Goal: Information Seeking & Learning: Learn about a topic

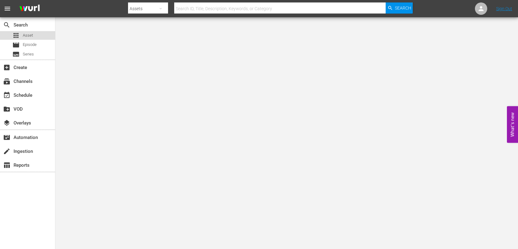
click at [24, 36] on span "Asset" at bounding box center [28, 35] width 10 height 6
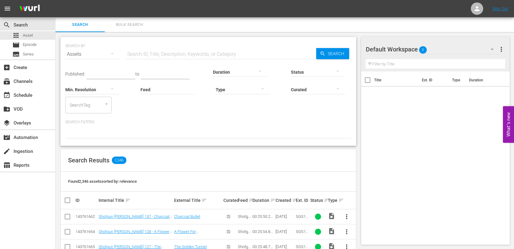
click at [182, 56] on input "text" at bounding box center [221, 54] width 190 height 15
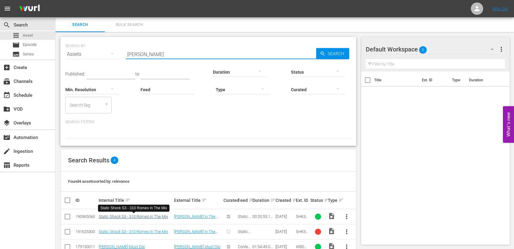
type input "romeo"
click at [158, 217] on link "Static Shock S3 - 310 Romeo In The Mix" at bounding box center [133, 216] width 69 height 5
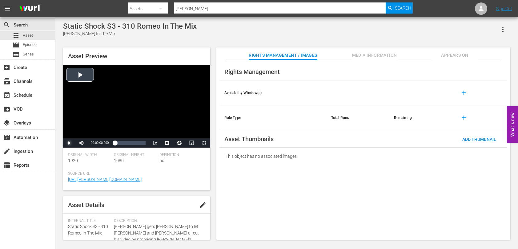
click at [69, 143] on span "Video Player" at bounding box center [69, 143] width 0 height 0
click at [170, 128] on span "Video Player" at bounding box center [170, 128] width 6 height 6
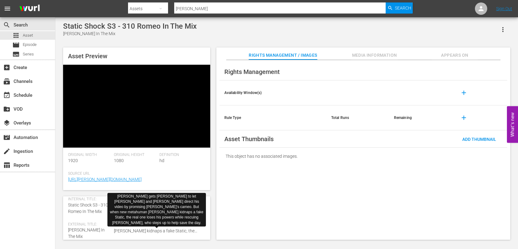
scroll to position [31, 0]
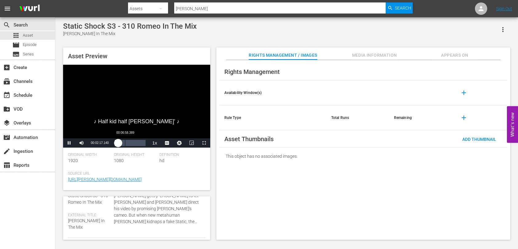
click at [126, 143] on div "Loaded : 15.78% 00:06:58.389 00:02:17.191" at bounding box center [130, 143] width 30 height 6
click at [136, 143] on div "00:14:47.491" at bounding box center [136, 143] width 0 height 6
click at [144, 144] on div "00:19:39.096" at bounding box center [144, 143] width 0 height 6
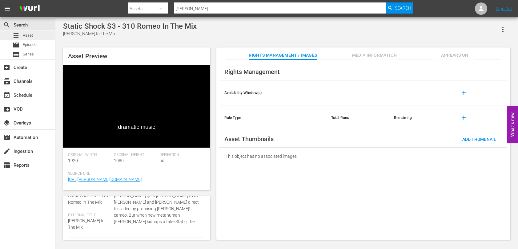
click at [31, 35] on span "Asset" at bounding box center [28, 35] width 10 height 6
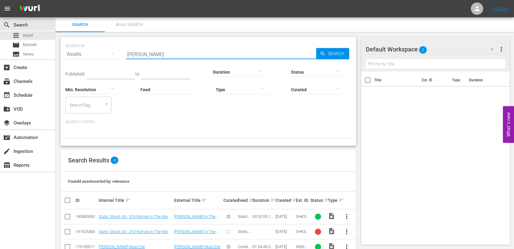
drag, startPoint x: 170, startPoint y: 50, endPoint x: 83, endPoint y: 49, distance: 86.6
click at [83, 49] on div "SEARCH BY Search By Assets Search ID, Title, Description, Keywords, or Category…" at bounding box center [208, 50] width 286 height 22
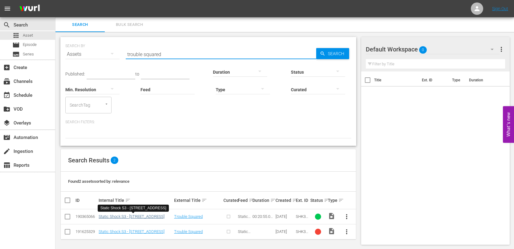
type input "trouble squared"
click at [152, 217] on link "Static Shock S3 - 311 Trouble Squared" at bounding box center [132, 216] width 66 height 5
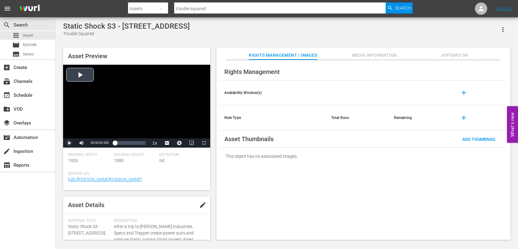
click at [69, 143] on span "Video Player" at bounding box center [69, 143] width 0 height 0
click at [170, 128] on span "Video Player" at bounding box center [170, 128] width 6 height 6
click at [124, 144] on div "00:05:45.780" at bounding box center [123, 143] width 0 height 6
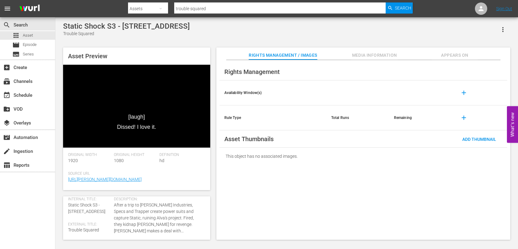
scroll to position [31, 0]
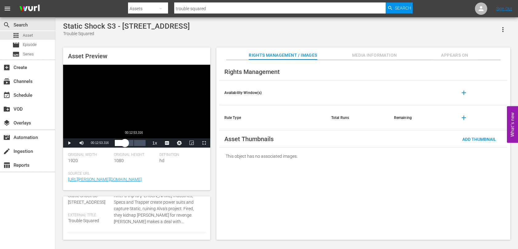
click at [134, 145] on div "00:12:53.316" at bounding box center [134, 143] width 0 height 6
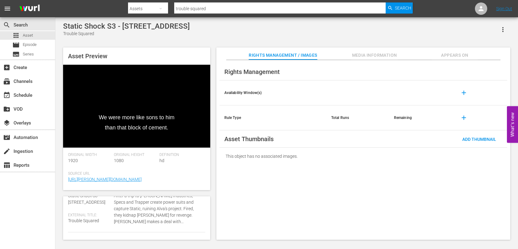
click at [214, 179] on div "Asset Preview We were more like sons to him than that block of cement. Video Pl…" at bounding box center [287, 140] width 454 height 192
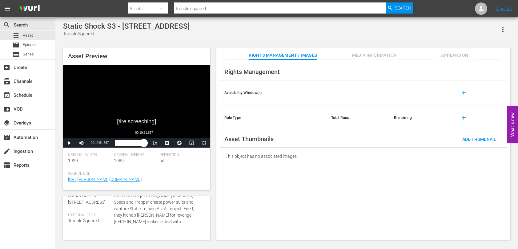
click at [144, 144] on div "Loaded : 74.64% 00:19:51.667 00:14:36.632" at bounding box center [130, 143] width 30 height 6
click at [133, 142] on div "Loaded : 100.00% 00:12:27.961 00:20:55.125" at bounding box center [130, 143] width 30 height 6
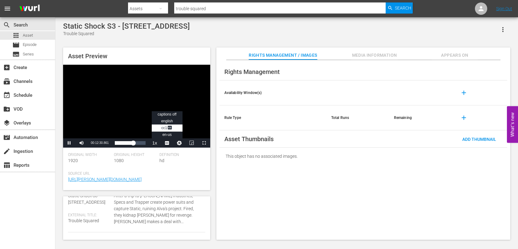
click at [167, 143] on span "Video Player" at bounding box center [167, 143] width 0 height 0
click at [165, 116] on span "captions off" at bounding box center [167, 114] width 19 height 4
click at [156, 142] on button "Playback Rate" at bounding box center [155, 142] width 12 height 9
click at [156, 107] on span "2x" at bounding box center [155, 108] width 4 height 4
click at [148, 158] on div "Original Height 1080" at bounding box center [137, 161] width 46 height 19
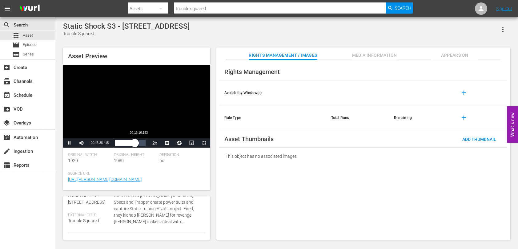
click at [135, 144] on div "00:13:38.766" at bounding box center [125, 143] width 20 height 6
click at [26, 35] on span "Asset" at bounding box center [28, 35] width 10 height 6
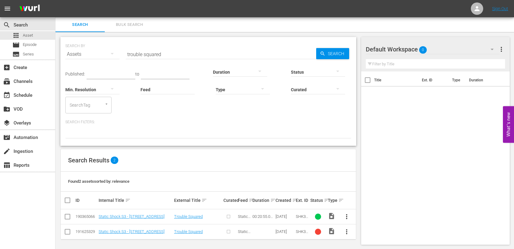
click at [175, 54] on input "trouble squared" at bounding box center [221, 54] width 190 height 15
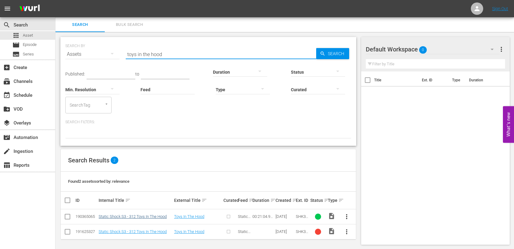
type input "toys in the hood"
click at [148, 215] on link "Static Shock S3 - 312 Toys In The Hood" at bounding box center [133, 216] width 68 height 5
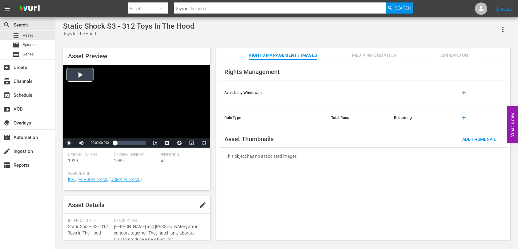
click at [69, 143] on span "Video Player" at bounding box center [69, 143] width 0 height 0
click at [169, 128] on span "Video Player" at bounding box center [170, 128] width 6 height 6
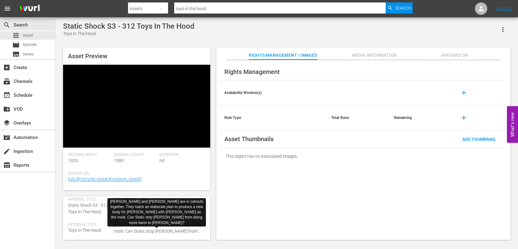
scroll to position [31, 0]
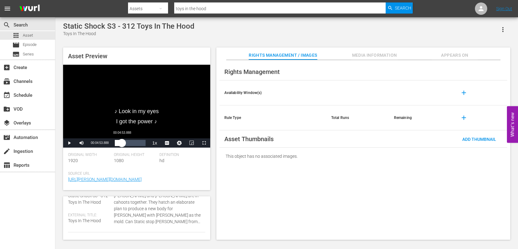
click at [122, 144] on div "00:02:32.811" at bounding box center [118, 143] width 7 height 6
click at [134, 144] on div "00:12:59.442" at bounding box center [134, 143] width 0 height 6
click at [144, 144] on div "00:19:48.330" at bounding box center [144, 143] width 0 height 6
click at [33, 35] on div "apps Asset" at bounding box center [27, 35] width 55 height 9
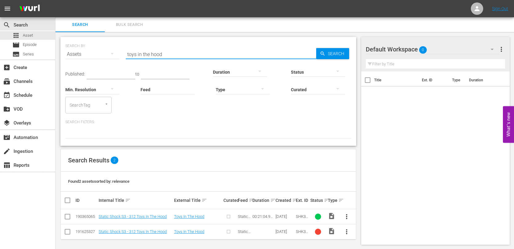
drag, startPoint x: 170, startPoint y: 54, endPoint x: 102, endPoint y: 52, distance: 68.1
click at [102, 52] on div "SEARCH BY Search By Assets Search ID, Title, Description, Keywords, or Category…" at bounding box center [208, 50] width 286 height 22
type input "the parent trap"
click at [155, 215] on link "Static Shock S3 - 313 The Parent Trap" at bounding box center [132, 216] width 66 height 5
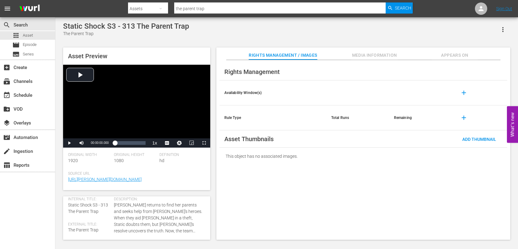
scroll to position [31, 0]
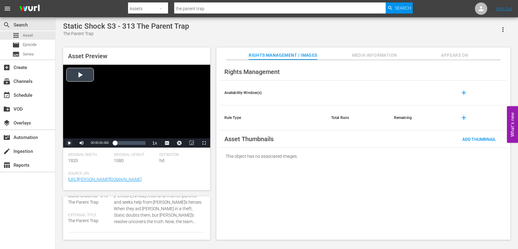
click at [69, 143] on span "Video Player" at bounding box center [69, 143] width 0 height 0
click at [167, 127] on span "CC1 Captions" at bounding box center [166, 128] width 11 height 4
click at [121, 144] on div "Loaded : 6.70% 00:04:26.247 00:00:25.100" at bounding box center [130, 143] width 30 height 6
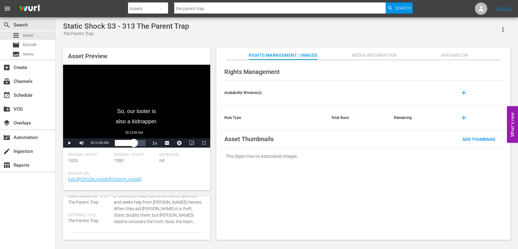
click at [134, 146] on div "Loaded : 32.05% 00:13:06.064 00:05:40.388" at bounding box center [130, 143] width 30 height 6
click at [144, 145] on div "Loaded : 78.47% 00:19:39.096 00:15:21.829" at bounding box center [130, 143] width 30 height 6
click at [145, 143] on div "00:20:32.999" at bounding box center [130, 143] width 30 height 6
click at [144, 144] on div "00:20:55.167" at bounding box center [129, 143] width 29 height 6
click at [144, 144] on div "00:19:52.800" at bounding box center [129, 143] width 29 height 6
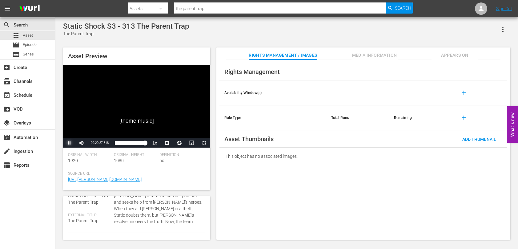
click at [69, 143] on span "Video Player" at bounding box center [69, 143] width 0 height 0
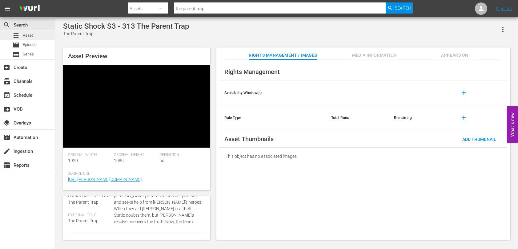
click at [29, 35] on span "Asset" at bounding box center [28, 35] width 10 height 6
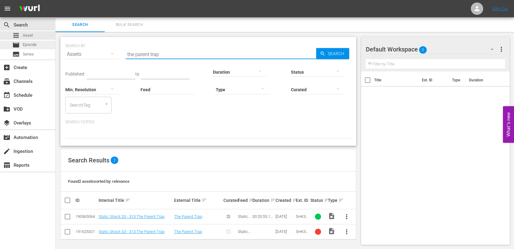
drag, startPoint x: 174, startPoint y: 54, endPoint x: 45, endPoint y: 49, distance: 128.9
click at [55, 0] on div "search Search apps Asset movie Episode subtitles Series add_box Create subscrip…" at bounding box center [284, 0] width 458 height 0
type input "flashback"
click at [137, 217] on link "Static Shock S3 - 314 Flashback" at bounding box center [127, 216] width 56 height 5
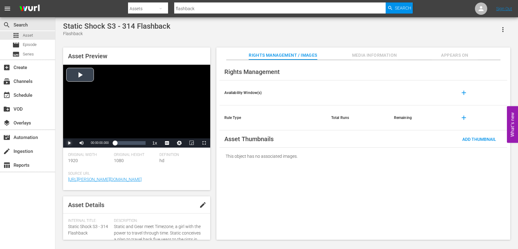
click at [69, 143] on span "Video Player" at bounding box center [69, 143] width 0 height 0
click at [170, 128] on span "Video Player" at bounding box center [170, 128] width 6 height 6
click at [69, 143] on span "Video Player" at bounding box center [69, 143] width 0 height 0
click at [123, 143] on div "Loaded : 6.15% 00:05:45.272 00:00:21.629" at bounding box center [130, 143] width 30 height 6
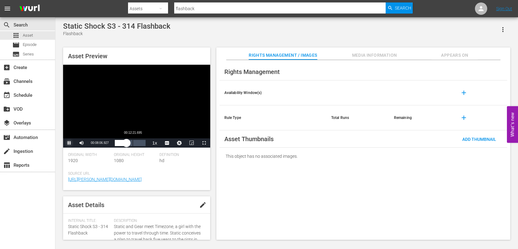
click at [133, 144] on div "Loaded : 43.17% 00:12:21.695 00:08:07.023" at bounding box center [130, 143] width 30 height 6
click at [131, 143] on div "00:12:29.612" at bounding box center [124, 143] width 18 height 6
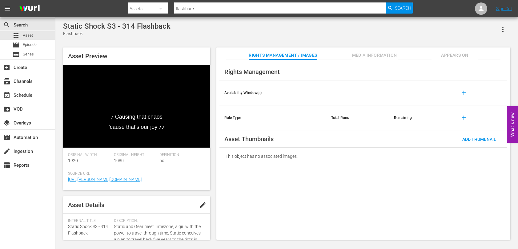
click at [213, 148] on div "Asset Preview ♪ Causing that chaos 'cause that's our joy ♪♪ Video Player is loa…" at bounding box center [287, 140] width 454 height 192
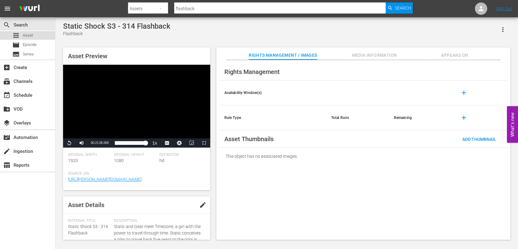
click at [34, 33] on div "apps Asset" at bounding box center [27, 35] width 55 height 9
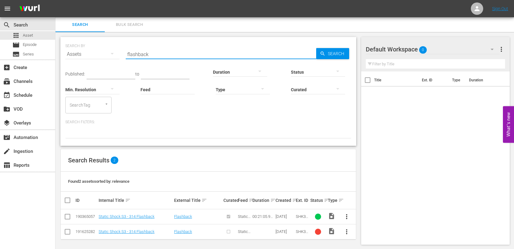
drag, startPoint x: 154, startPoint y: 54, endPoint x: 77, endPoint y: 52, distance: 77.0
click at [78, 52] on div "SEARCH BY Search By Assets Search ID, Title, Description, Keywords, or Category…" at bounding box center [208, 50] width 286 height 22
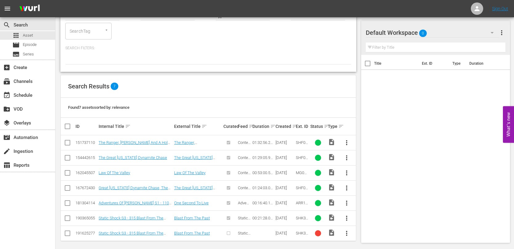
scroll to position [77, 0]
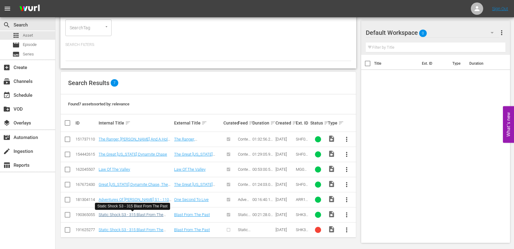
type input "blast from"
click at [148, 215] on link "Static Shock S3 - 315 Blast From The Past" at bounding box center [131, 216] width 65 height 9
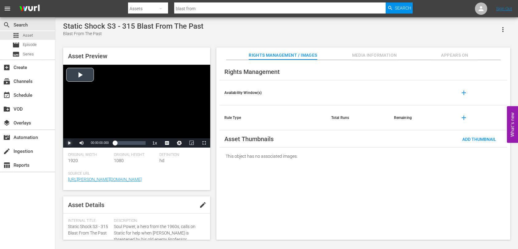
click at [69, 143] on span "Video Player" at bounding box center [69, 143] width 0 height 0
click at [169, 128] on span "Video Player" at bounding box center [170, 128] width 6 height 6
click at [124, 145] on div "Loaded : 16.77% 00:06:43.319 00:02:34.630" at bounding box center [130, 143] width 30 height 6
click at [136, 143] on div "Loaded : 42.43% 00:14:57.710 00:08:04.732" at bounding box center [130, 143] width 30 height 6
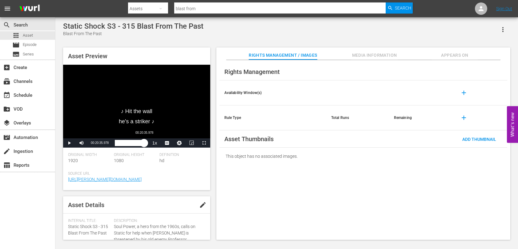
click at [144, 143] on div "Loaded : 82.07% 00:20:35.978 00:16:32.878" at bounding box center [130, 143] width 30 height 6
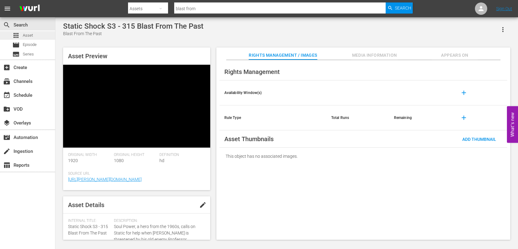
click at [38, 36] on div "apps Asset" at bounding box center [27, 35] width 55 height 9
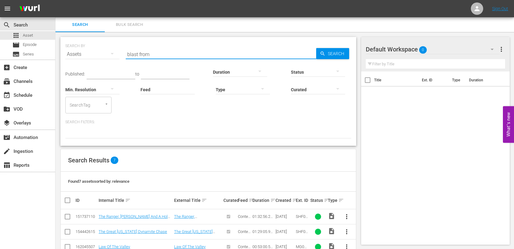
drag, startPoint x: 160, startPoint y: 56, endPoint x: 59, endPoint y: 50, distance: 101.2
click at [59, 50] on div "SEARCH BY Search By Assets Search ID, Title, Description, Keywords, or Category…" at bounding box center [208, 179] width 306 height 294
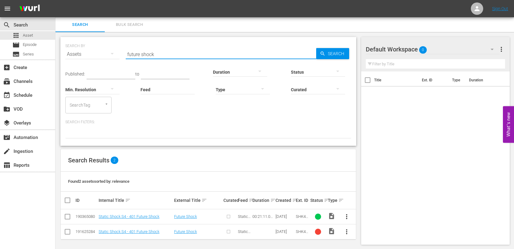
type input "future shock"
click at [150, 218] on link "Static Shock S4 - 401 Future Shock" at bounding box center [129, 216] width 61 height 5
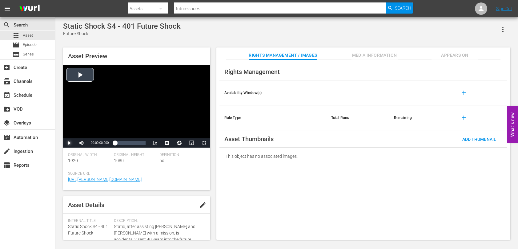
click at [69, 143] on span "Video Player" at bounding box center [69, 143] width 0 height 0
click at [166, 128] on span "CC1 Captions" at bounding box center [166, 128] width 11 height 4
click at [124, 144] on div "Loaded : 16.53% 00:06:37.990 00:02:24.789" at bounding box center [130, 143] width 30 height 6
click at [137, 146] on div "Loaded : 53.85% 00:15:24.365 00:10:24.919" at bounding box center [130, 143] width 30 height 6
click at [144, 142] on div "00:17:22.807" at bounding box center [129, 143] width 29 height 6
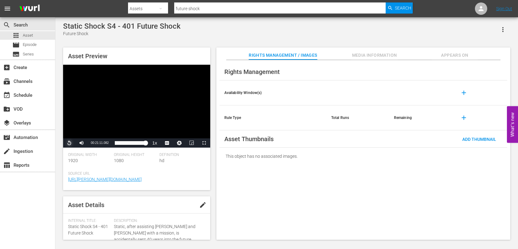
click at [69, 143] on span "Video Player" at bounding box center [69, 143] width 0 height 0
click at [121, 144] on div "Loaded : 2.82% 00:04:03.929 00:00:01.886" at bounding box center [130, 143] width 30 height 6
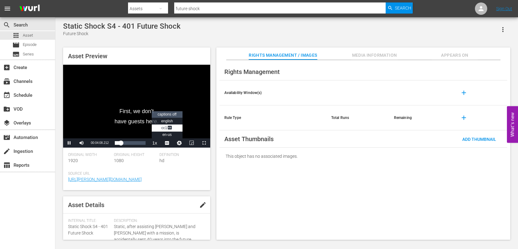
click at [169, 114] on span "captions off" at bounding box center [167, 114] width 19 height 4
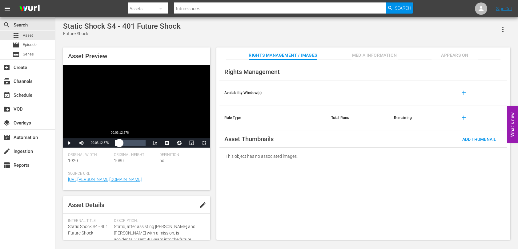
click at [120, 143] on div "00:04:10.925" at bounding box center [117, 143] width 5 height 6
click at [213, 149] on div "Asset Preview Video Player is loading. Play Video Pause Mute 93% Current Time 0…" at bounding box center [287, 140] width 454 height 192
click at [154, 108] on span "2x" at bounding box center [155, 108] width 4 height 4
click at [126, 140] on div "00:07:50.652" at bounding box center [120, 143] width 11 height 6
click at [129, 141] on div "00:09:03.739" at bounding box center [122, 143] width 14 height 6
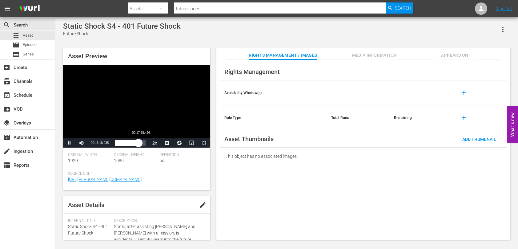
click at [138, 145] on div "00:16:18.574" at bounding box center [126, 143] width 23 height 6
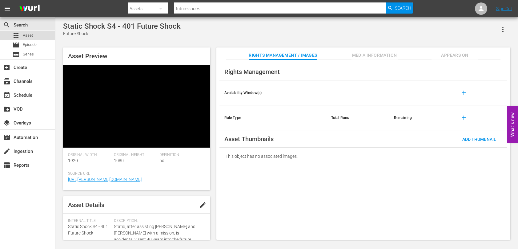
click at [28, 36] on span "Asset" at bounding box center [28, 35] width 10 height 6
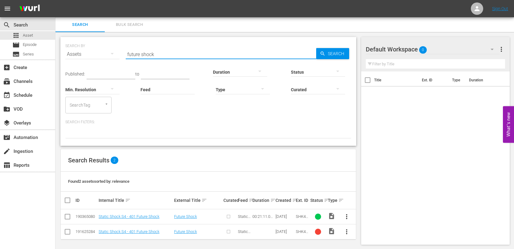
drag, startPoint x: 199, startPoint y: 55, endPoint x: 68, endPoint y: 49, distance: 131.4
click at [70, 50] on div "SEARCH BY Search By Assets Search ID, Title, Description, Keywords, or Category…" at bounding box center [208, 50] width 286 height 22
type input "she-back"
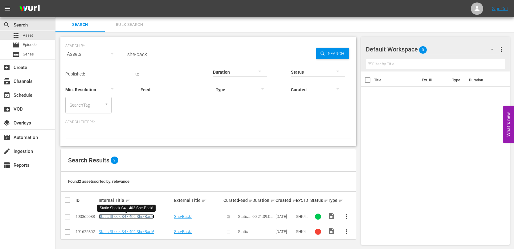
click at [143, 215] on link "Static Shock S4 - 402 She-Back!" at bounding box center [126, 216] width 55 height 5
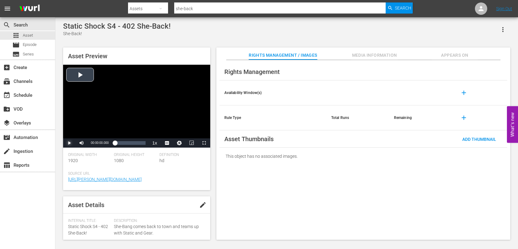
click at [69, 143] on span "Video Player" at bounding box center [69, 143] width 0 height 0
click at [170, 127] on span "Video Player" at bounding box center [170, 128] width 6 height 6
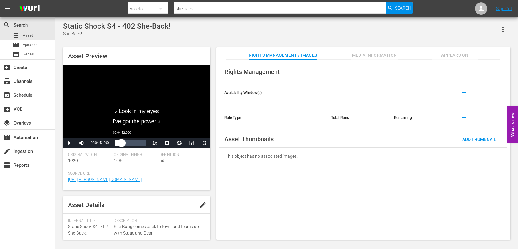
click at [122, 145] on div "Loaded : 5.20% 00:04:42.000 00:00:16.727" at bounding box center [130, 143] width 30 height 6
click at [132, 141] on div "Loaded : 31.24% 00:12:10.636 00:05:30.918" at bounding box center [130, 143] width 30 height 6
click at [142, 145] on div "Loaded : 68.63% 00:19:00.819 00:13:28.325" at bounding box center [130, 143] width 30 height 6
drag, startPoint x: 27, startPoint y: 36, endPoint x: 27, endPoint y: 4, distance: 32.0
click at [27, 36] on span "Asset" at bounding box center [28, 35] width 10 height 6
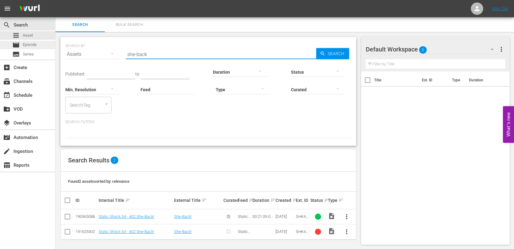
drag, startPoint x: 157, startPoint y: 54, endPoint x: 42, endPoint y: 42, distance: 115.5
click at [55, 0] on div "search Search apps Asset movie Episode subtitles Series add_box Create subscrip…" at bounding box center [284, 0] width 458 height 0
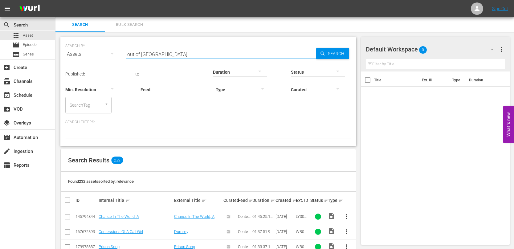
scroll to position [62, 0]
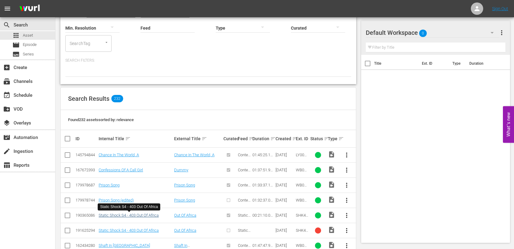
type input "out of africa"
click at [152, 216] on link "Static Shock S4 - 403 Out Of Africa" at bounding box center [129, 215] width 60 height 5
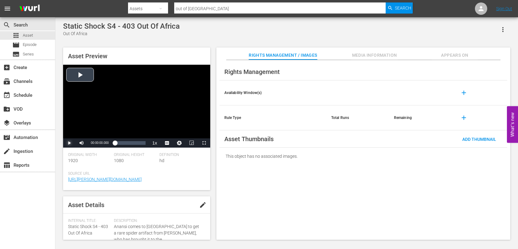
click at [69, 143] on span "Video Player" at bounding box center [69, 143] width 0 height 0
click at [168, 130] on span "Video Player" at bounding box center [170, 128] width 6 height 6
click at [123, 143] on div "Loaded : 8.98% 00:05:33.535 00:00:50.292" at bounding box center [130, 143] width 30 height 6
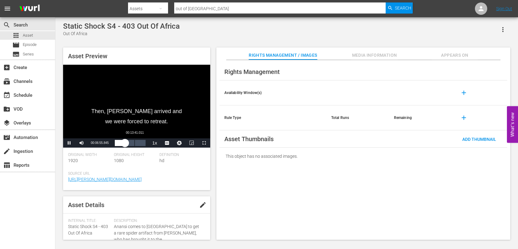
click at [135, 144] on div "Loaded : 37.83% 00:13:41.011 00:06:56.045" at bounding box center [130, 143] width 30 height 6
click at [143, 144] on div "Loaded : 77.08% 00:19:40.203 00:15:15.691" at bounding box center [130, 143] width 30 height 6
click at [30, 36] on span "Asset" at bounding box center [28, 35] width 10 height 6
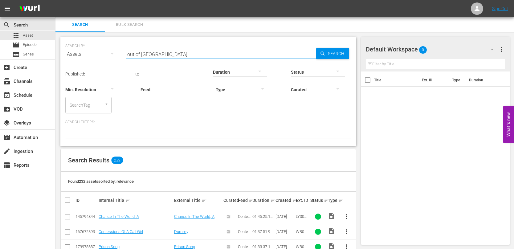
drag, startPoint x: 181, startPoint y: 55, endPoint x: 83, endPoint y: 53, distance: 98.0
click at [83, 53] on div "SEARCH BY Search By Assets Search ID, Title, Description, Keywords, or Category…" at bounding box center [208, 50] width 286 height 22
type input "fallen hero"
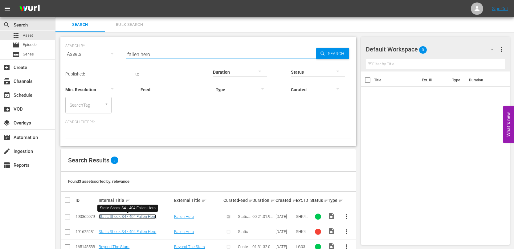
click at [124, 218] on link "Static Shock S4 - 404 Fallen Hero" at bounding box center [128, 216] width 58 height 5
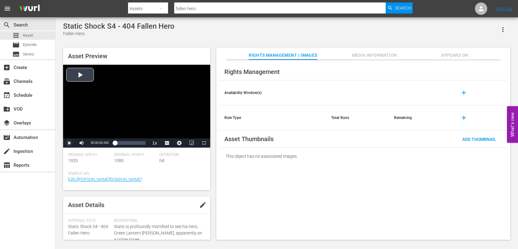
click at [69, 143] on span "Video Player" at bounding box center [69, 143] width 0 height 0
click at [0, 0] on li "CC1 Captions" at bounding box center [0, 0] width 0 height 0
click at [124, 144] on div "Loaded : 16.64% 00:06:35.169 00:02:25.786" at bounding box center [130, 143] width 30 height 6
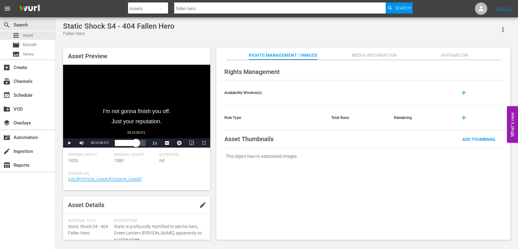
click at [136, 144] on div "Loaded : 42.82% 00:14:39.571 00:07:57.241" at bounding box center [130, 143] width 30 height 6
click at [144, 142] on div "Loaded : 80.90% 00:19:45.509 00:15:58.250" at bounding box center [130, 143] width 30 height 6
click at [33, 36] on div "apps Asset" at bounding box center [27, 35] width 55 height 9
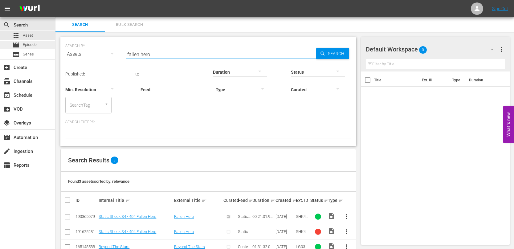
drag, startPoint x: 161, startPoint y: 54, endPoint x: 41, endPoint y: 48, distance: 119.4
click at [55, 0] on div "search Search apps Asset movie Episode subtitles Series add_box Create subscrip…" at bounding box center [284, 0] width 458 height 0
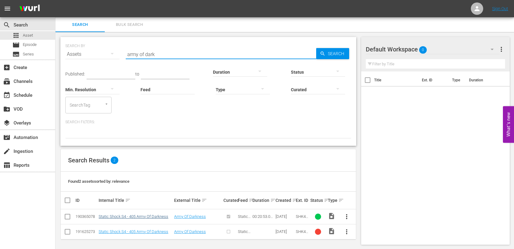
type input "army of dark"
click at [159, 218] on link "Static Shock S4 - 405 Army Of Darkness" at bounding box center [134, 216] width 70 height 5
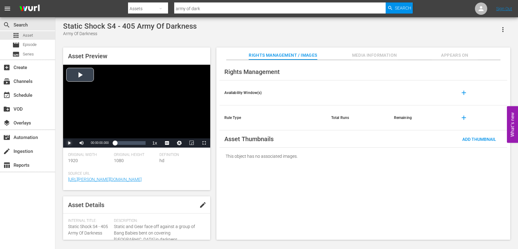
click at [69, 143] on span "Video Player" at bounding box center [69, 143] width 0 height 0
click at [170, 134] on span "Video Player" at bounding box center [170, 135] width 6 height 6
click at [125, 143] on div "Loaded : 15.33% 00:06:45.026 00:02:09.646" at bounding box center [130, 143] width 30 height 6
click at [140, 144] on div "Loaded : 47.45% 00:16:52.567 00:08:52.465" at bounding box center [130, 143] width 30 height 6
click at [216, 190] on div "Asset Preview Video Player is loading. Play Video Pause Mute 0% Current Time 00…" at bounding box center [287, 140] width 454 height 192
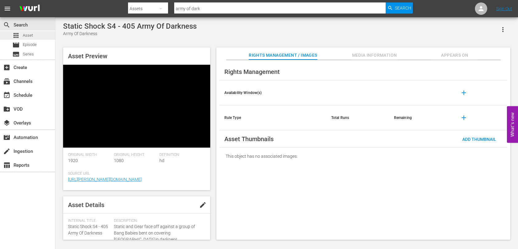
click at [25, 35] on span "Asset" at bounding box center [28, 35] width 10 height 6
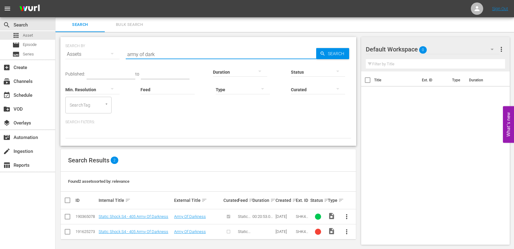
drag, startPoint x: 154, startPoint y: 54, endPoint x: 75, endPoint y: 54, distance: 78.9
click at [77, 54] on div "SEARCH BY Search By Assets Search ID, Title, Description, Keywords, or Category…" at bounding box center [208, 50] width 286 height 22
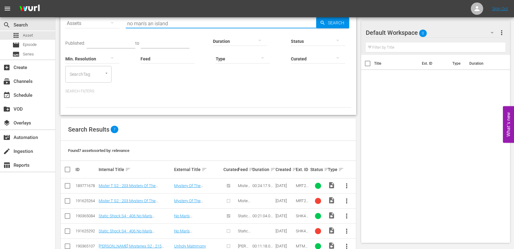
scroll to position [62, 0]
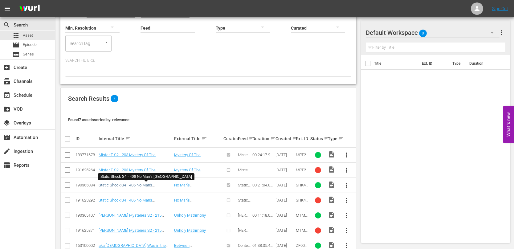
type input "no man's an island"
click at [149, 185] on link "Static Shock S4 - 406 No Man's [GEOGRAPHIC_DATA]" at bounding box center [126, 187] width 54 height 9
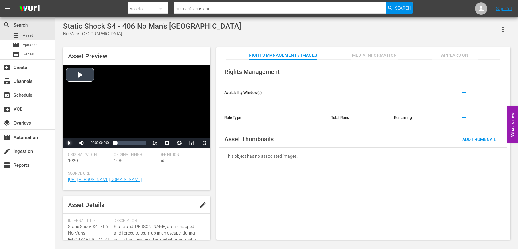
click at [69, 143] on span "Video Player" at bounding box center [69, 143] width 0 height 0
click at [166, 127] on span "CC1 Captions" at bounding box center [166, 128] width 11 height 4
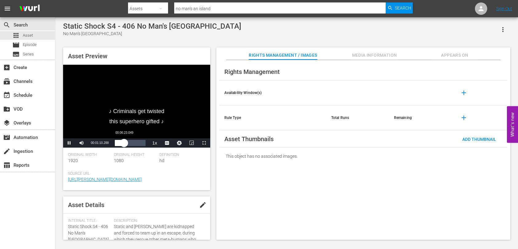
click at [124, 142] on div "Loaded : 10.44% 00:06:23.049 00:01:10.485" at bounding box center [130, 143] width 30 height 6
click at [134, 144] on div "Loaded : 40.38% 00:12:58.867 00:07:29.543" at bounding box center [130, 143] width 30 height 6
click at [143, 144] on div "Loaded : 73.64% 00:18:56.379 00:14:26.743" at bounding box center [130, 143] width 30 height 6
click at [28, 36] on span "Asset" at bounding box center [28, 35] width 10 height 6
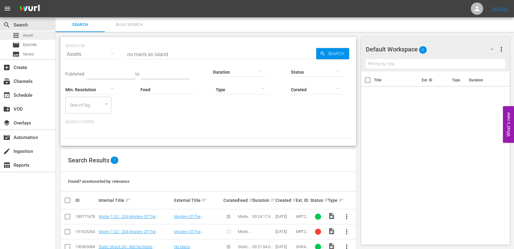
click at [25, 37] on span "Asset" at bounding box center [28, 35] width 10 height 6
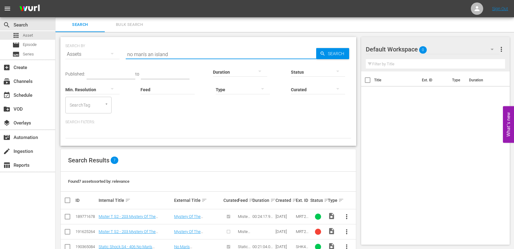
drag, startPoint x: 192, startPoint y: 55, endPoint x: 105, endPoint y: 49, distance: 87.4
click at [105, 49] on div "SEARCH BY Search By Assets Search ID, Title, Description, Keywords, or Category…" at bounding box center [208, 50] width 286 height 22
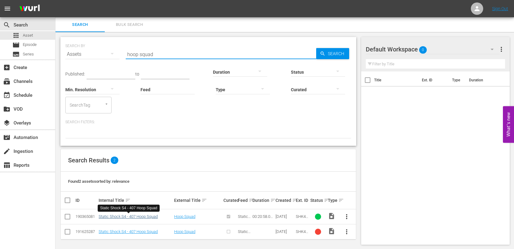
type input "hoop squad"
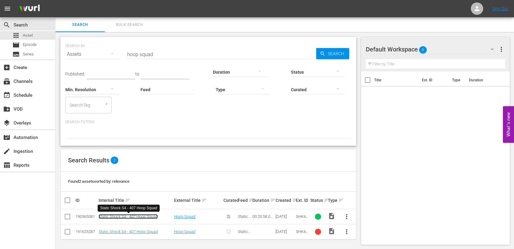
click at [144, 217] on link "Static Shock S4 - 407 Hoop Squad" at bounding box center [128, 216] width 59 height 5
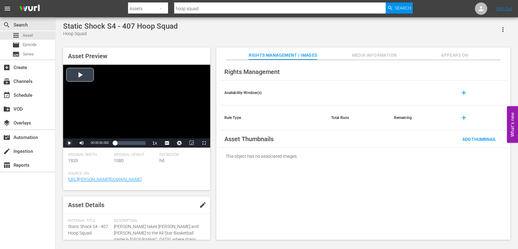
click at [69, 143] on span "Video Player" at bounding box center [69, 143] width 0 height 0
click at [169, 129] on span "Video Player" at bounding box center [170, 128] width 6 height 6
click at [121, 141] on div "Loaded : 5.72% 00:04:01.445 00:00:20.346" at bounding box center [130, 143] width 30 height 6
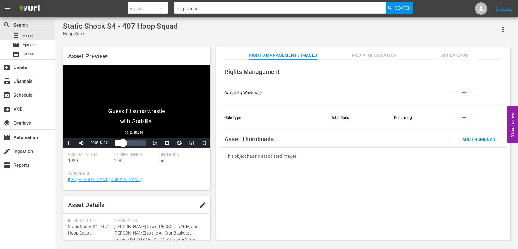
click at [134, 141] on div "Loaded : 32.46% 00:12:55.166 00:05:43.494" at bounding box center [130, 143] width 30 height 6
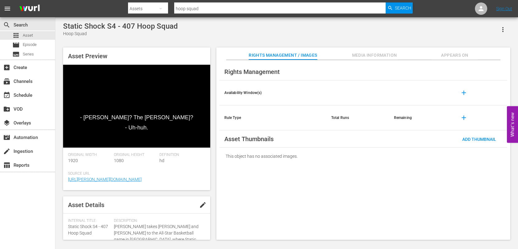
click at [214, 156] on div "Asset Preview - [PERSON_NAME]? The [PERSON_NAME]? - Uh-huh. Video Player is loa…" at bounding box center [287, 140] width 454 height 192
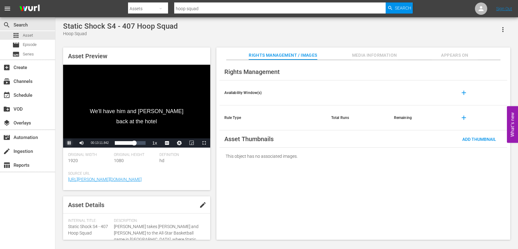
click at [69, 143] on span "Video Player" at bounding box center [69, 143] width 0 height 0
click at [142, 144] on div "Loaded : 72.08% 00:18:38.272 00:14:05.182" at bounding box center [130, 143] width 30 height 6
click at [69, 143] on span "Video Player" at bounding box center [69, 143] width 0 height 0
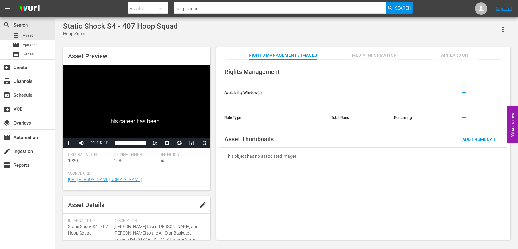
click at [60, 161] on div "Asset Preview his career has been.. Video Player is loading. Play Video Pause M…" at bounding box center [287, 140] width 454 height 192
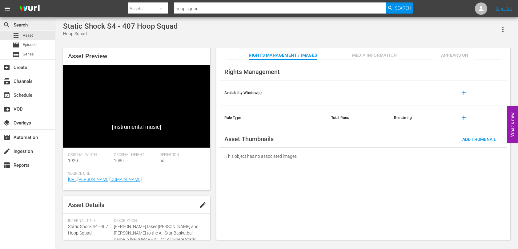
click at [31, 30] on div "search Search" at bounding box center [27, 24] width 55 height 12
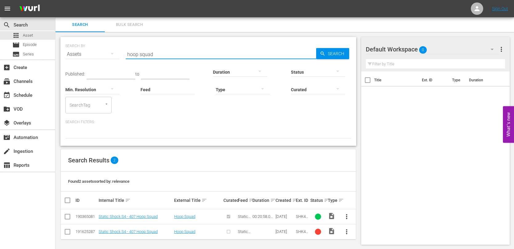
drag, startPoint x: 166, startPoint y: 53, endPoint x: 83, endPoint y: 47, distance: 83.1
click at [83, 47] on div "SEARCH BY Search By Assets Search ID, Title, Description, Keywords, or Category…" at bounding box center [208, 50] width 286 height 22
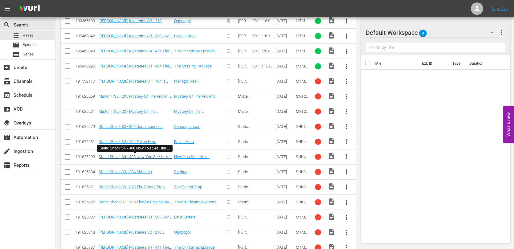
scroll to position [2069, 0]
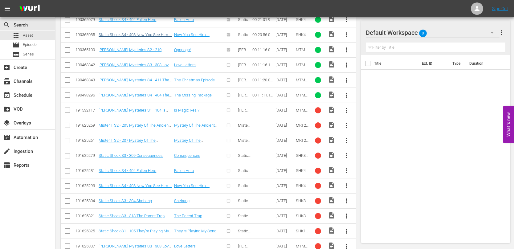
type input "now you see"
click at [136, 33] on link "Static Shock S4 - 408 Now You See Him ..." at bounding box center [135, 34] width 73 height 5
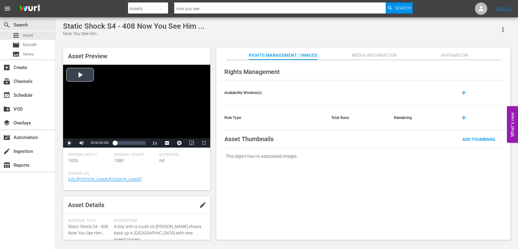
click at [69, 143] on span "Video Player" at bounding box center [69, 143] width 0 height 0
click at [165, 129] on span "CC1 Captions" at bounding box center [166, 128] width 11 height 4
click at [124, 143] on div "Loaded : 9.07% 00:06:07.944 00:00:52.456" at bounding box center [130, 143] width 30 height 6
click at [214, 169] on div "Asset Preview [clamoring] Video Player is loading. Play Video Pause Mute Curren…" at bounding box center [287, 140] width 454 height 192
click at [133, 142] on div "Loaded : 40.63% 00:12:41.265 00:07:27.184" at bounding box center [130, 143] width 30 height 6
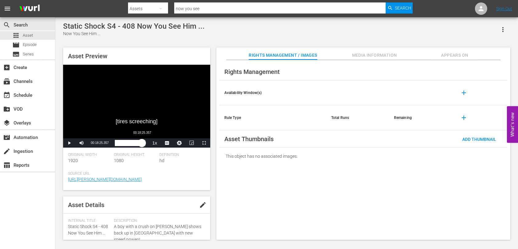
click at [142, 147] on div "Loaded : 72.67% 00:18:25.357 00:14:12.005" at bounding box center [130, 142] width 37 height 9
click at [130, 142] on div "Loaded : 100.00% 00:10:34.387 00:20:52.142" at bounding box center [130, 143] width 30 height 6
click at [25, 34] on span "Asset" at bounding box center [28, 35] width 10 height 6
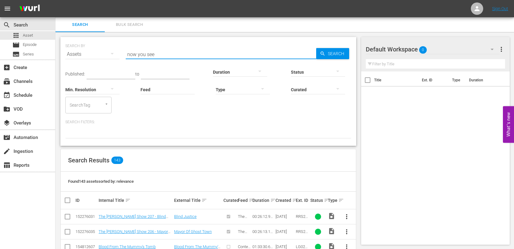
drag, startPoint x: 163, startPoint y: 56, endPoint x: 58, endPoint y: 38, distance: 107.1
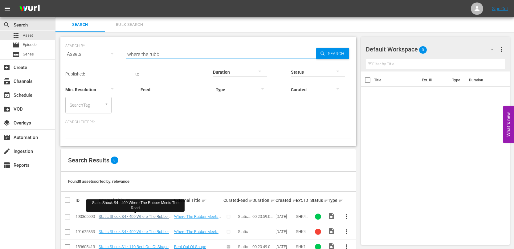
type input "where the rubb"
click at [158, 215] on link "Static Shock S4 - 409 Where The Rubber Meets The Road" at bounding box center [134, 218] width 70 height 9
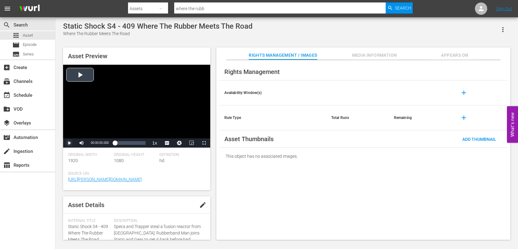
click at [69, 143] on span "Video Player" at bounding box center [69, 143] width 0 height 0
click at [171, 135] on span "Video Player" at bounding box center [170, 135] width 6 height 6
click at [123, 146] on div "Loaded : 6.20% 00:05:17.952 00:00:22.989" at bounding box center [130, 143] width 30 height 6
click at [134, 142] on div "Loaded : 36.24% 00:12:55.803 00:06:36.063" at bounding box center [130, 143] width 30 height 6
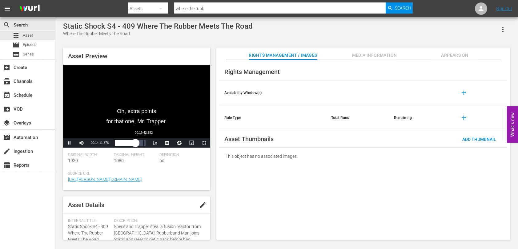
click at [144, 143] on div "Loaded : 72.50% 00:19:42.782 00:14:11.956" at bounding box center [130, 143] width 30 height 6
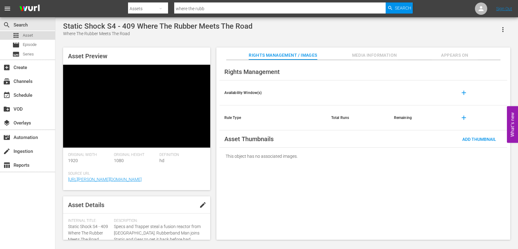
click at [35, 35] on div "apps Asset" at bounding box center [27, 35] width 55 height 9
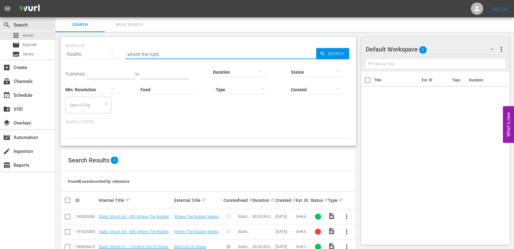
drag, startPoint x: 174, startPoint y: 55, endPoint x: 66, endPoint y: 50, distance: 107.9
click at [67, 50] on div "SEARCH BY Search By Assets Search ID, Title, Description, Keywords, or Category…" at bounding box center [208, 50] width 286 height 22
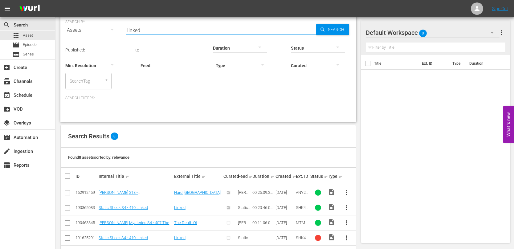
scroll to position [31, 0]
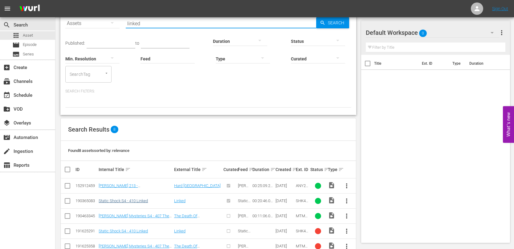
type input "linked"
click at [147, 200] on link "Static Shock S4 - 410 Linked" at bounding box center [123, 200] width 49 height 5
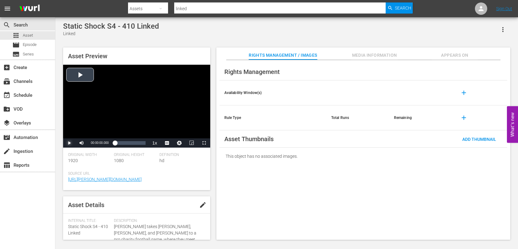
click at [69, 143] on span "Video Player" at bounding box center [69, 143] width 0 height 0
click at [174, 130] on li "CC1 Captions" at bounding box center [167, 127] width 31 height 7
click at [122, 144] on div "Loaded : 6.75% 00:04:49.492 00:00:25.249" at bounding box center [130, 143] width 30 height 6
click at [134, 143] on div "Loaded : 34.21% 00:13:12.958 00:06:04.800" at bounding box center [130, 143] width 30 height 6
click at [143, 146] on div "Loaded : 76.14% 00:19:05.384 00:14:46.085" at bounding box center [130, 143] width 30 height 6
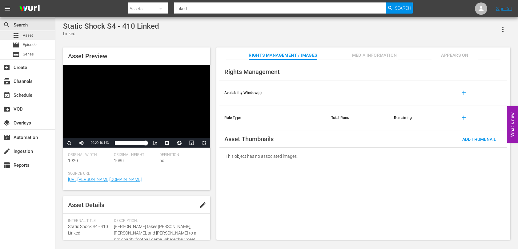
click at [38, 36] on div "apps Asset" at bounding box center [27, 35] width 55 height 9
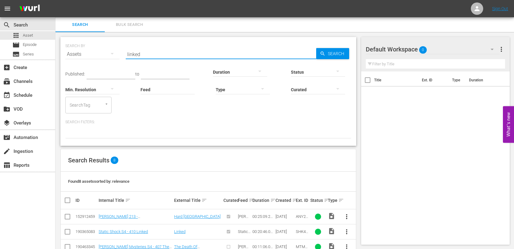
drag, startPoint x: 169, startPoint y: 56, endPoint x: 98, endPoint y: 51, distance: 71.1
click at [99, 51] on div "SEARCH BY Search By Assets Search ID, Title, Description, Keywords, or Category…" at bounding box center [208, 50] width 286 height 22
type input "wet and wild"
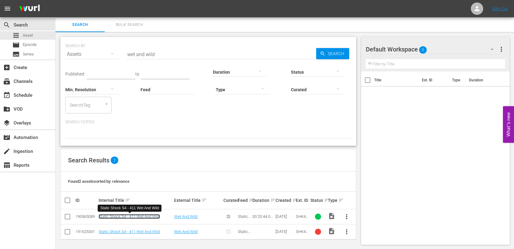
click at [127, 217] on link "Static Shock S4 - 411 Wet And Wild" at bounding box center [129, 216] width 61 height 5
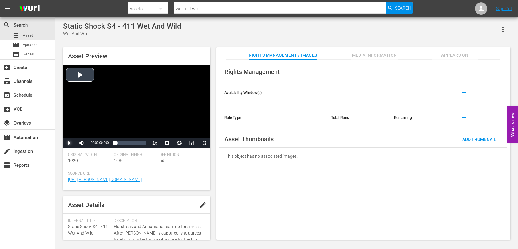
click at [69, 143] on span "Video Player" at bounding box center [69, 143] width 0 height 0
click at [168, 136] on span "Video Player" at bounding box center [170, 135] width 6 height 6
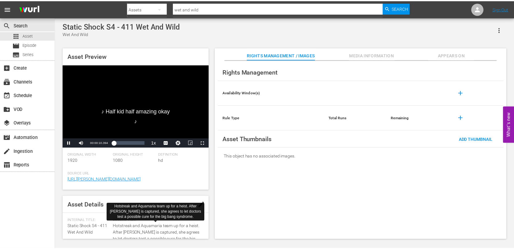
scroll to position [31, 0]
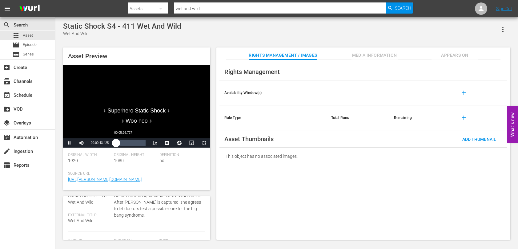
click at [123, 143] on div "Loaded : 8.69% 00:05:26.727 00:00:43.455" at bounding box center [130, 143] width 30 height 6
click at [134, 144] on div "Loaded : 38.61% 00:12:59.118 00:06:59.326" at bounding box center [130, 143] width 30 height 6
click at [143, 144] on div "Loaded : 75.30% 00:19:16.111 00:14:34.778" at bounding box center [130, 143] width 30 height 6
click at [31, 38] on span "Asset" at bounding box center [28, 35] width 10 height 6
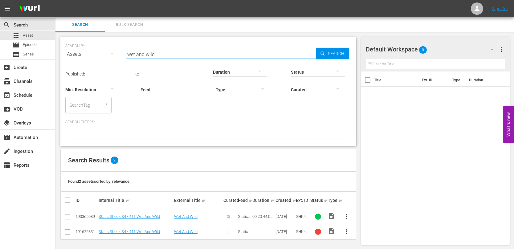
drag, startPoint x: 161, startPoint y: 54, endPoint x: 79, endPoint y: 50, distance: 82.7
click at [79, 50] on div "SEARCH BY Search By Assets Search ID, Title, Description, Keywords, or Category…" at bounding box center [208, 50] width 286 height 22
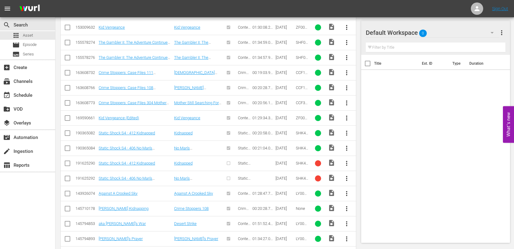
scroll to position [431, 0]
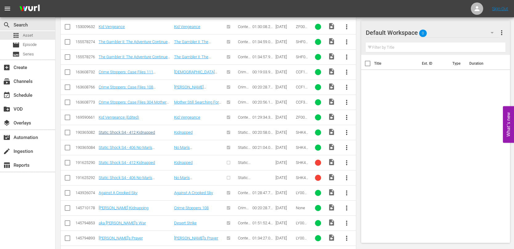
type input "kidnapped"
click at [136, 131] on link "Static Shock S4 - 412 Kidnapped" at bounding box center [127, 132] width 56 height 5
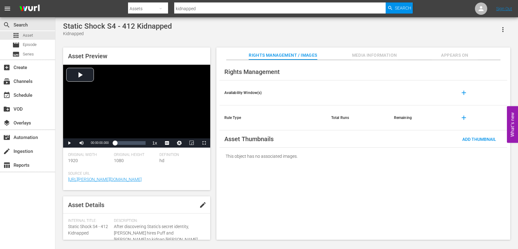
scroll to position [31, 0]
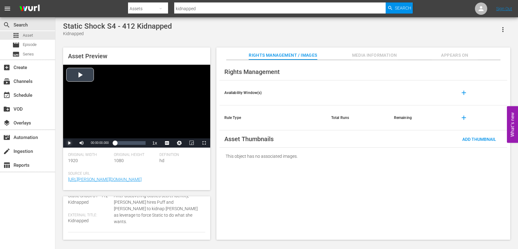
click at [69, 143] on span "Video Player" at bounding box center [69, 143] width 0 height 0
click at [169, 128] on span "Video Player" at bounding box center [170, 128] width 6 height 6
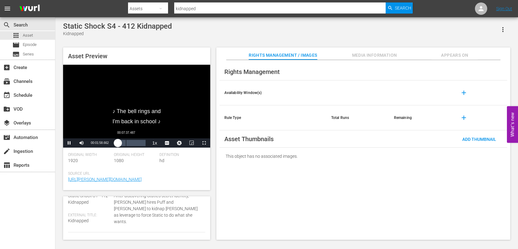
click at [126, 142] on div "Loaded : 14.32% 00:07:37.487 00:01:58.870" at bounding box center [130, 143] width 30 height 6
click at [136, 144] on div "Loaded : 48.69% 00:14:49.558 00:09:11.863" at bounding box center [130, 143] width 30 height 6
click at [143, 146] on div "Loaded : 78.75% 00:19:29.134 00:15:27.467" at bounding box center [130, 142] width 37 height 9
click at [213, 165] on div "Asset Preview Yeah and we're pretty good at it. Video Player is loading. Play V…" at bounding box center [287, 140] width 454 height 192
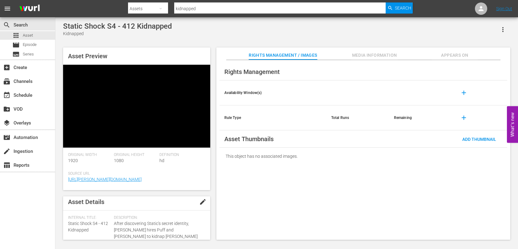
scroll to position [0, 0]
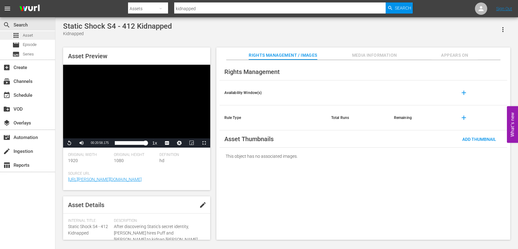
click at [35, 37] on div "apps Asset" at bounding box center [27, 35] width 55 height 9
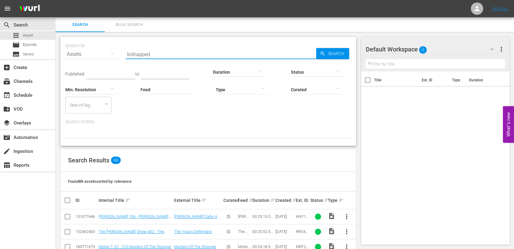
drag, startPoint x: 178, startPoint y: 57, endPoint x: 92, endPoint y: 53, distance: 86.1
click at [92, 53] on div "SEARCH BY Search By Assets Search ID, Title, Description, Keywords, or Category…" at bounding box center [208, 50] width 286 height 22
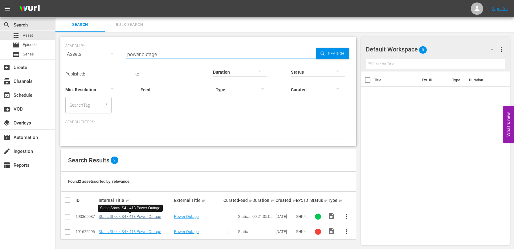
type input "power outage"
click at [158, 217] on link "Static Shock S4 - 413 Power Outage" at bounding box center [130, 216] width 63 height 5
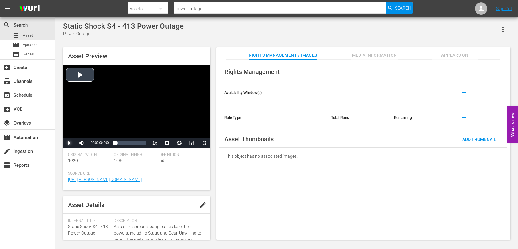
click at [69, 143] on span "Video Player" at bounding box center [69, 143] width 0 height 0
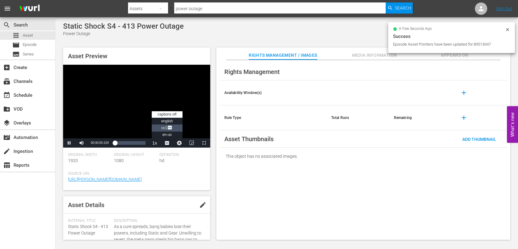
click at [171, 129] on span "Video Player" at bounding box center [170, 128] width 6 height 6
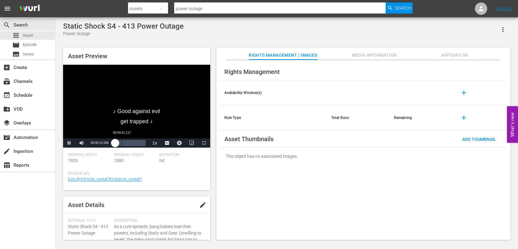
click at [122, 144] on div "Loaded : 4.75% 00:04:41.117 00:00:15.005" at bounding box center [130, 143] width 30 height 6
click at [133, 146] on div "Loaded : 34.65% 00:12:21.128 00:06:17.302" at bounding box center [130, 143] width 30 height 6
click at [143, 143] on div "Loaded : 69.31% 00:19:10.027 00:13:32.932" at bounding box center [130, 143] width 30 height 6
click at [31, 37] on span "Asset" at bounding box center [28, 35] width 10 height 6
